Goal: Transaction & Acquisition: Obtain resource

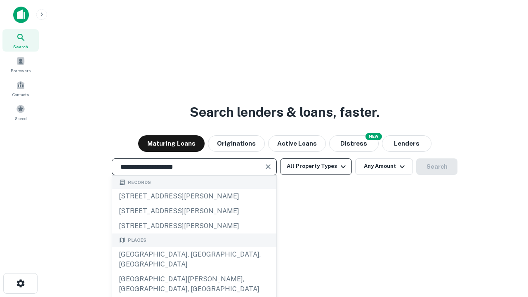
click at [194, 272] on div "[GEOGRAPHIC_DATA], [GEOGRAPHIC_DATA], [GEOGRAPHIC_DATA]" at bounding box center [194, 259] width 164 height 25
click at [316, 166] on button "All Property Types" at bounding box center [316, 166] width 72 height 17
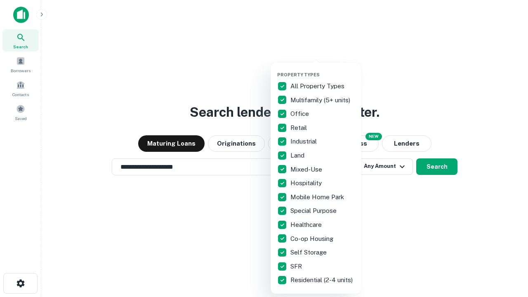
type input "**********"
click at [323, 69] on button "button" at bounding box center [322, 69] width 91 height 0
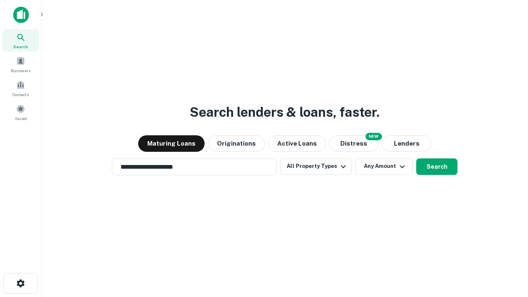
scroll to position [13, 0]
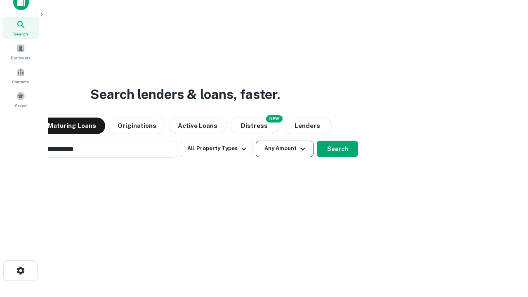
click at [256, 141] on button "Any Amount" at bounding box center [285, 149] width 58 height 17
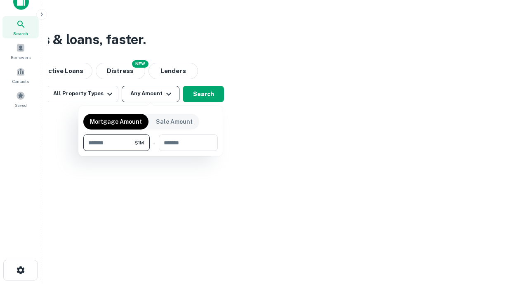
type input "*******"
click at [151, 151] on button "button" at bounding box center [150, 151] width 134 height 0
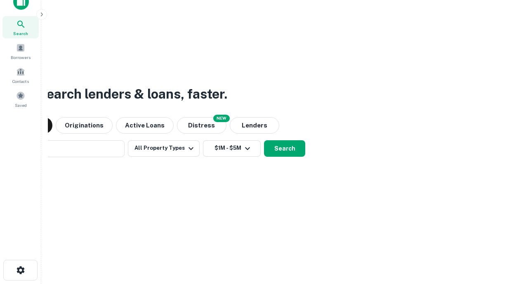
scroll to position [13, 0]
click at [264, 141] on button "Search" at bounding box center [284, 149] width 41 height 17
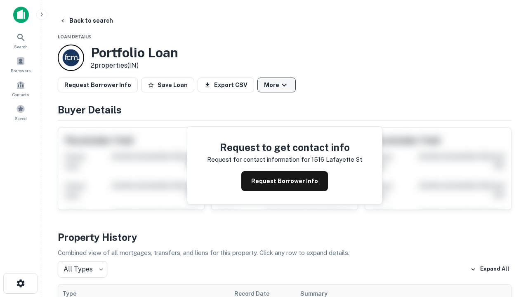
click at [276, 85] on button "More" at bounding box center [276, 85] width 38 height 15
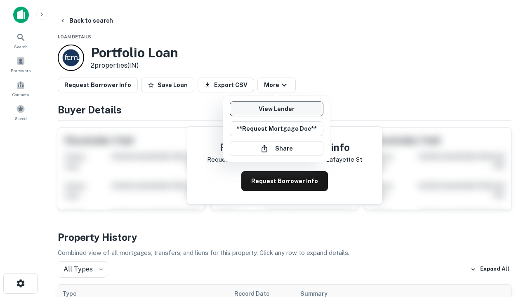
click at [276, 109] on link "View Lender" at bounding box center [277, 108] width 94 height 15
